Goal: Information Seeking & Learning: Learn about a topic

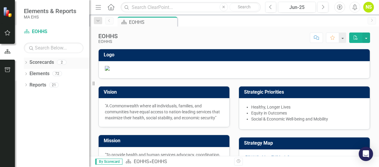
click at [24, 62] on icon "Dropdown" at bounding box center [26, 62] width 4 height 3
click at [30, 72] on icon "Dropdown" at bounding box center [29, 74] width 4 height 4
click at [42, 84] on link "MCB" at bounding box center [64, 85] width 51 height 7
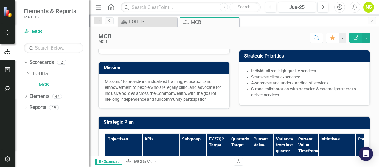
scroll to position [119, 0]
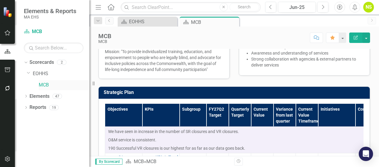
click at [40, 85] on link "MCB" at bounding box center [64, 85] width 51 height 7
click at [27, 107] on icon "Dropdown" at bounding box center [26, 107] width 4 height 3
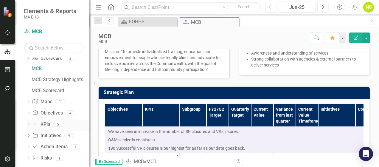
scroll to position [66, 0]
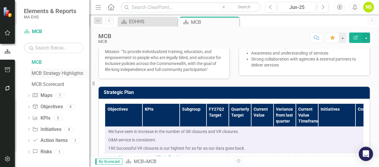
click at [47, 74] on div "MCB Strategy Highlights" at bounding box center [61, 73] width 58 height 5
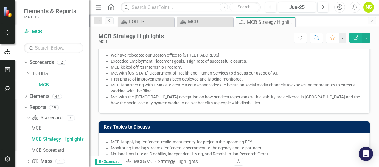
scroll to position [28, 0]
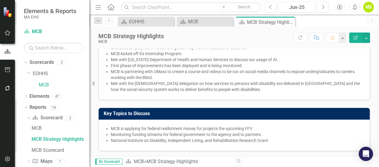
click at [176, 104] on div "Key Topics to Discuss MCB is applying for federal reallotment money for project…" at bounding box center [234, 125] width 281 height 51
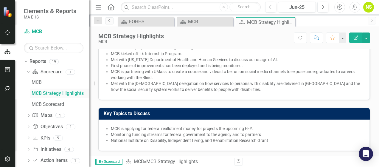
scroll to position [60, 0]
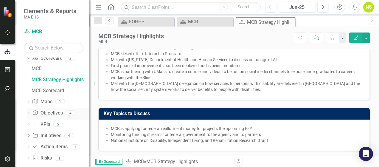
click at [32, 109] on div "Dropdown Objective Objectives 4" at bounding box center [58, 113] width 63 height 11
click at [29, 111] on div "Dropdown Objective Objectives 4" at bounding box center [58, 113] width 63 height 11
click at [29, 110] on div "Dropdown Objective Objectives 4" at bounding box center [58, 113] width 63 height 11
click at [29, 111] on div "Dropdown Objective Objectives 4" at bounding box center [58, 113] width 63 height 11
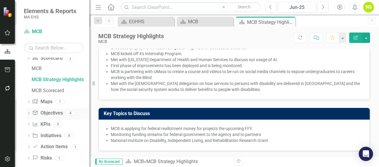
click at [29, 110] on div "Dropdown Objective Objectives 4" at bounding box center [58, 113] width 63 height 11
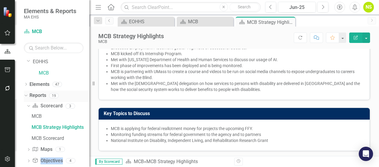
scroll to position [0, 0]
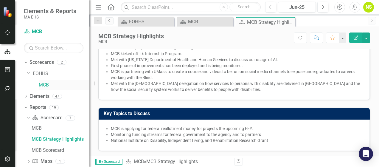
click at [40, 83] on link "MCB" at bounding box center [64, 85] width 51 height 7
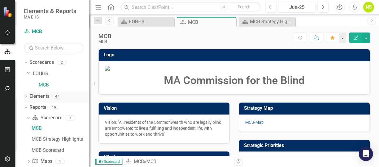
drag, startPoint x: 41, startPoint y: 83, endPoint x: 27, endPoint y: 95, distance: 18.0
click at [27, 95] on icon "Dropdown" at bounding box center [26, 96] width 4 height 3
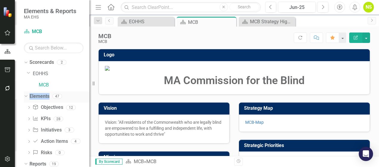
click at [27, 95] on icon "Dropdown" at bounding box center [25, 96] width 3 height 4
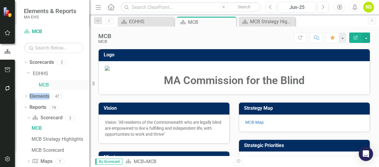
click at [43, 83] on link "MCB" at bounding box center [64, 85] width 51 height 7
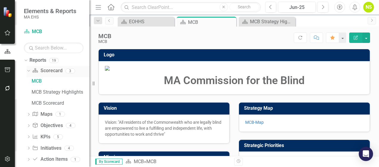
scroll to position [66, 0]
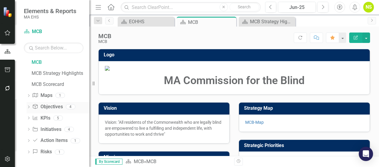
click at [30, 106] on icon "Dropdown" at bounding box center [29, 107] width 4 height 3
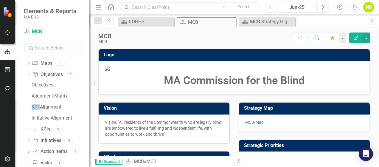
click at [30, 106] on div "Objectives Alignment Matrix KPI Alignment Initiative Alignment" at bounding box center [58, 102] width 63 height 44
drag, startPoint x: 30, startPoint y: 106, endPoint x: 66, endPoint y: 84, distance: 42.2
click at [67, 83] on div "Objectives" at bounding box center [61, 84] width 58 height 5
click at [66, 84] on div "Objectives" at bounding box center [61, 84] width 58 height 5
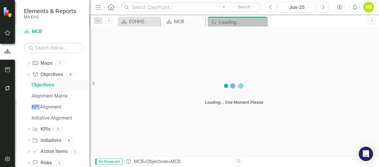
click at [66, 84] on div "Objectives" at bounding box center [61, 84] width 58 height 5
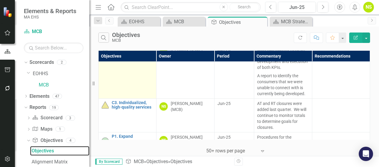
scroll to position [89, 0]
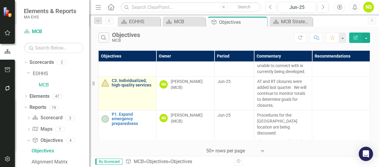
click at [135, 88] on link "C3. Individualized, high-quality services" at bounding box center [132, 82] width 41 height 9
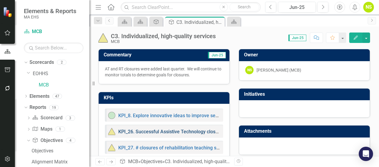
drag, startPoint x: 135, startPoint y: 95, endPoint x: 179, endPoint y: 133, distance: 58.8
click at [179, 133] on link "KPI_26. Successful Assistive Technology closures" at bounding box center [171, 132] width 107 height 6
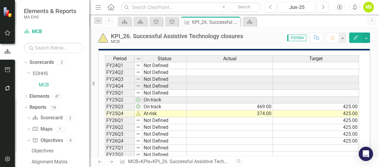
scroll to position [209, 0]
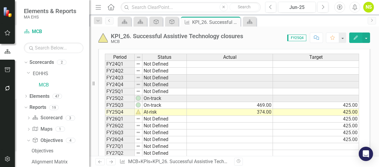
click at [290, 152] on td at bounding box center [316, 153] width 86 height 7
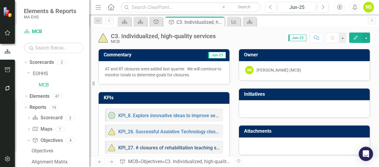
click at [168, 146] on link "KPI_27. # closures of rehabilitation teaching services." at bounding box center [175, 148] width 115 height 6
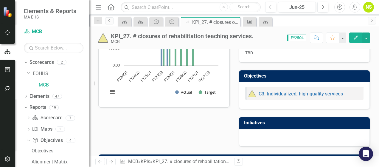
scroll to position [179, 0]
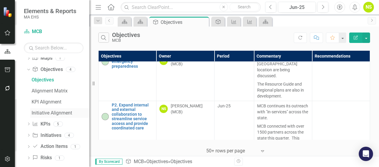
scroll to position [77, 0]
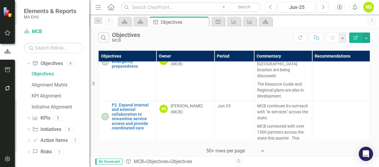
click at [27, 129] on icon "Dropdown" at bounding box center [29, 129] width 4 height 3
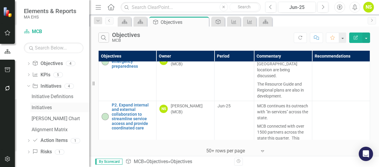
click at [52, 106] on div "Initiatives" at bounding box center [61, 107] width 58 height 5
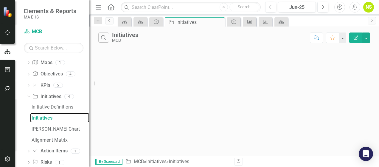
scroll to position [22, 0]
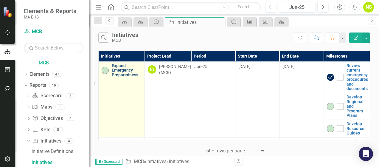
click at [124, 74] on link "Expand Emergency Preparedness" at bounding box center [127, 71] width 30 height 14
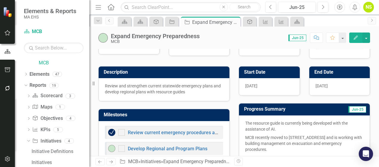
scroll to position [60, 0]
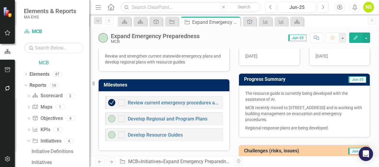
click at [354, 128] on p "Regional response plans are being developed." at bounding box center [304, 127] width 118 height 7
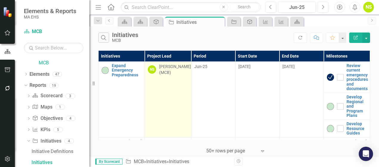
scroll to position [30, 0]
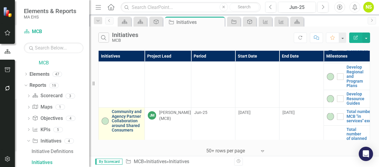
click at [128, 119] on link "Community and Agency Partner Collaboration around Shared Consumers" at bounding box center [127, 120] width 30 height 23
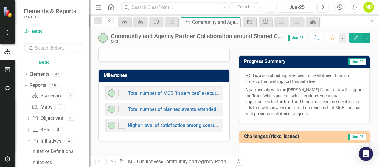
scroll to position [86, 0]
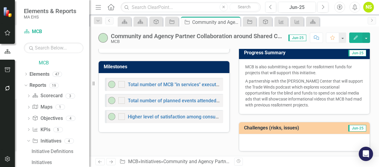
click at [207, 137] on div "Description Increase collaboration with partners to improve consumer experience…" at bounding box center [234, 76] width 281 height 149
click at [179, 139] on div "Description Increase collaboration with partners to improve consumer experience…" at bounding box center [234, 76] width 281 height 149
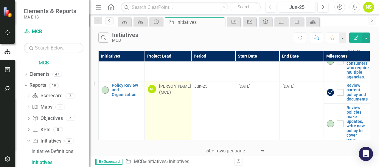
scroll to position [130, 0]
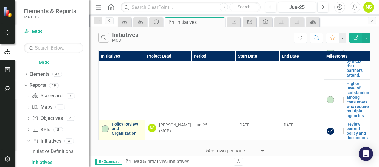
click at [131, 124] on link "Policy Review and Organization" at bounding box center [127, 129] width 30 height 14
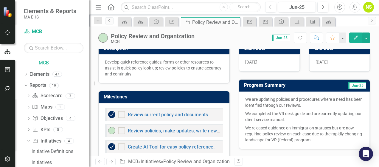
scroll to position [67, 0]
